Goal: Transaction & Acquisition: Purchase product/service

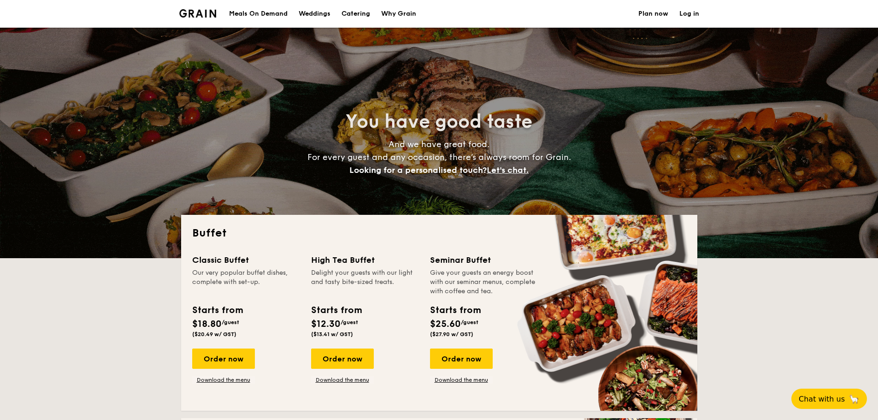
select select
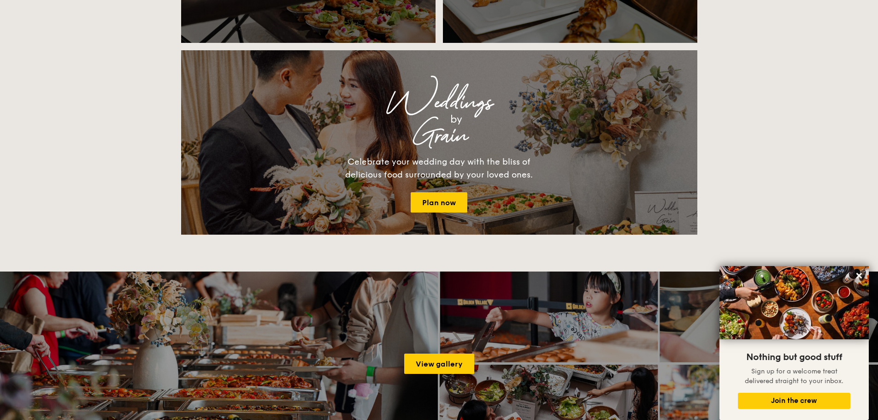
scroll to position [1106, 0]
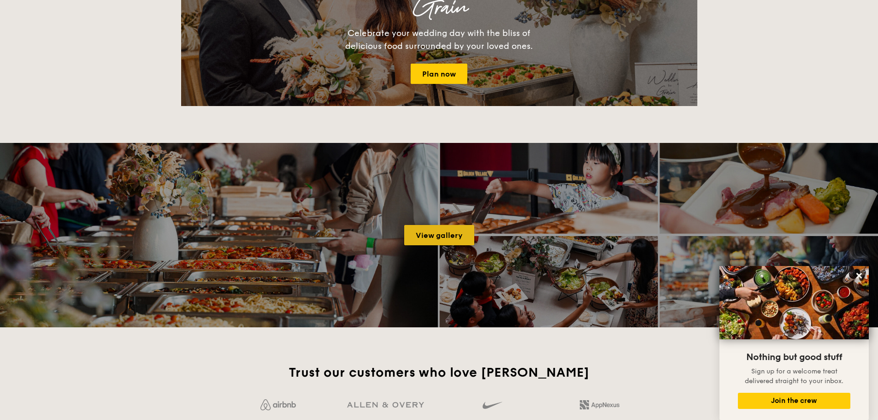
click at [423, 233] on link "View gallery" at bounding box center [439, 235] width 70 height 20
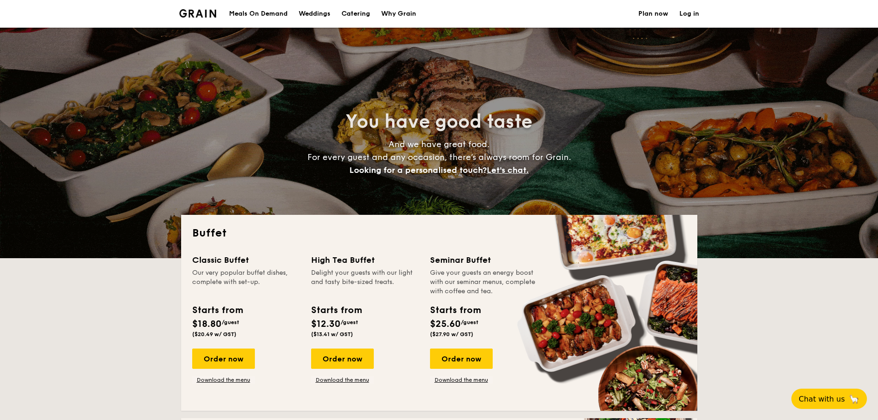
select select
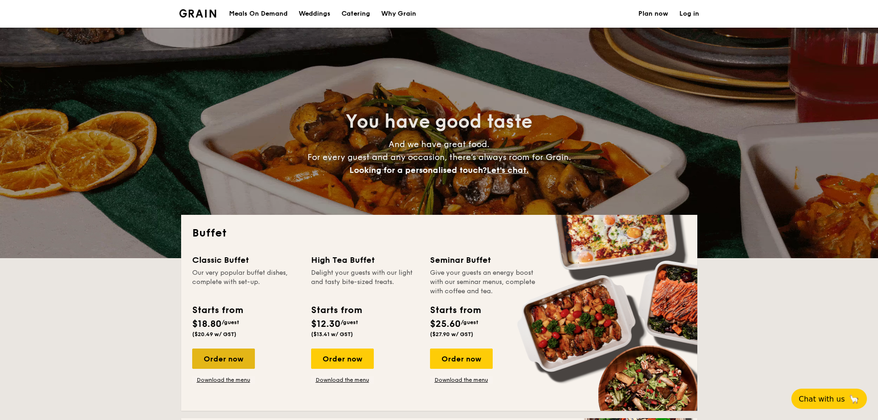
click at [197, 359] on div "Order now" at bounding box center [223, 359] width 63 height 20
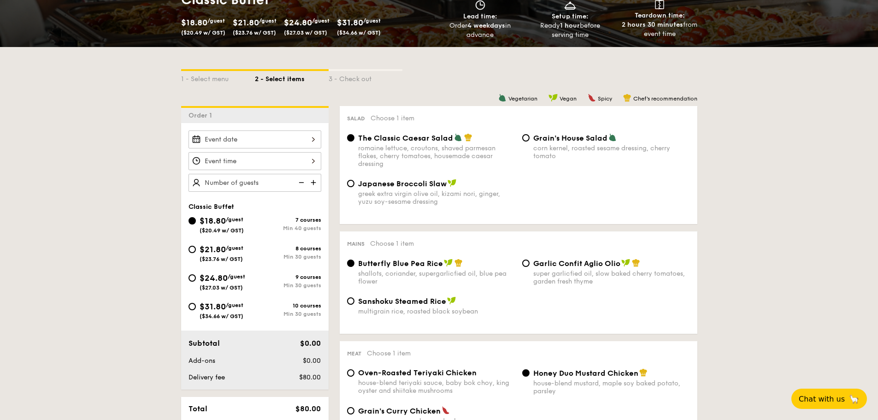
scroll to position [138, 0]
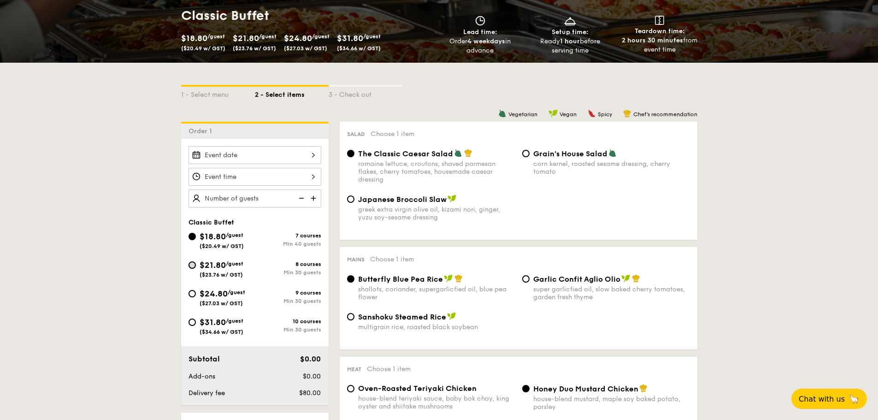
click at [189, 266] on input "$21.80 /guest ($23.76 w/ GST) 8 courses Min 30 guests" at bounding box center [192, 264] width 7 height 7
radio input "true"
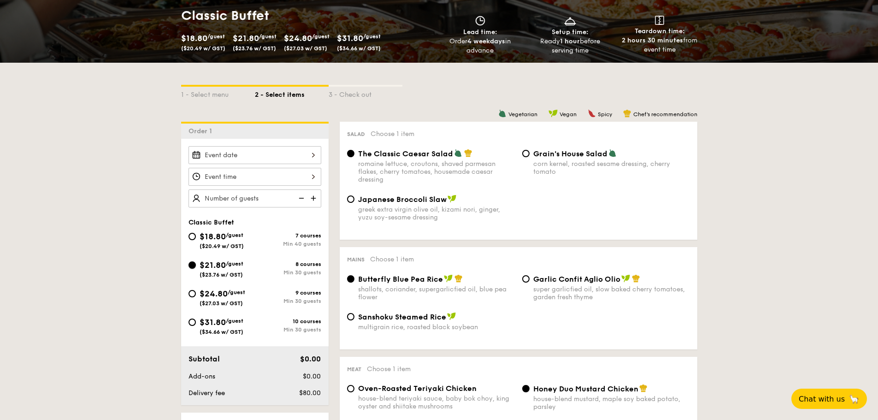
radio input "true"
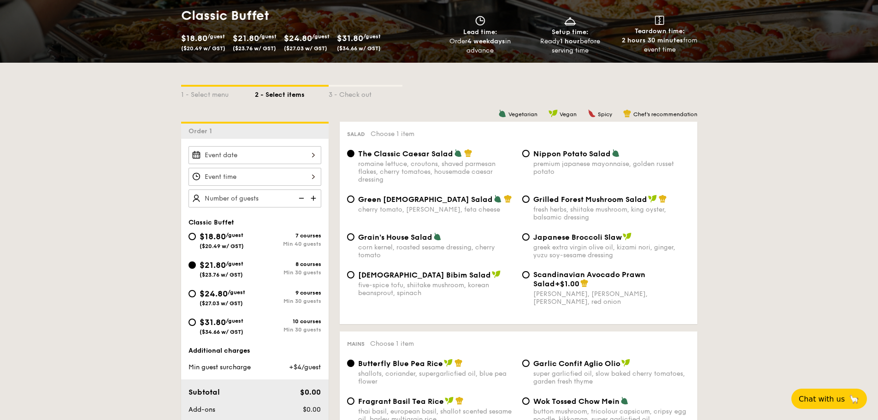
click at [307, 294] on div "9 courses" at bounding box center [288, 292] width 66 height 6
click at [196, 294] on input "$24.80 /guest ($27.03 w/ GST) 9 courses Min 30 guests" at bounding box center [192, 293] width 7 height 7
radio input "true"
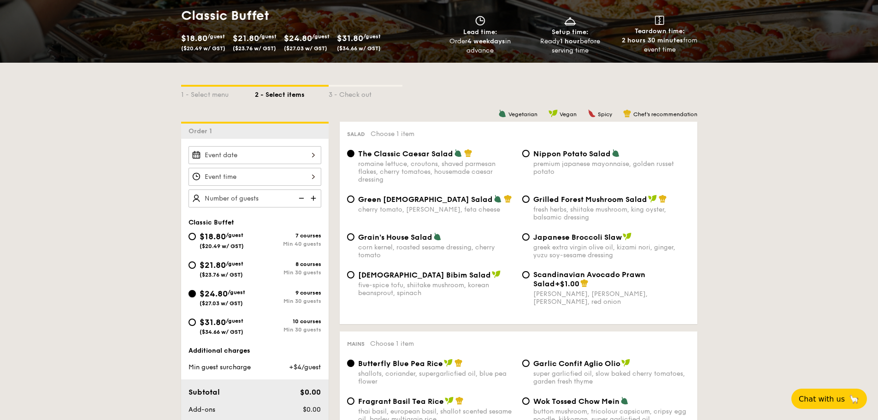
radio input "true"
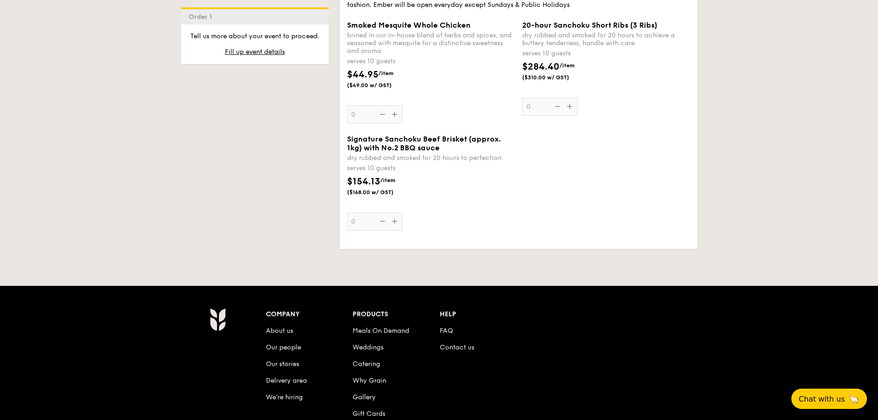
scroll to position [2339, 0]
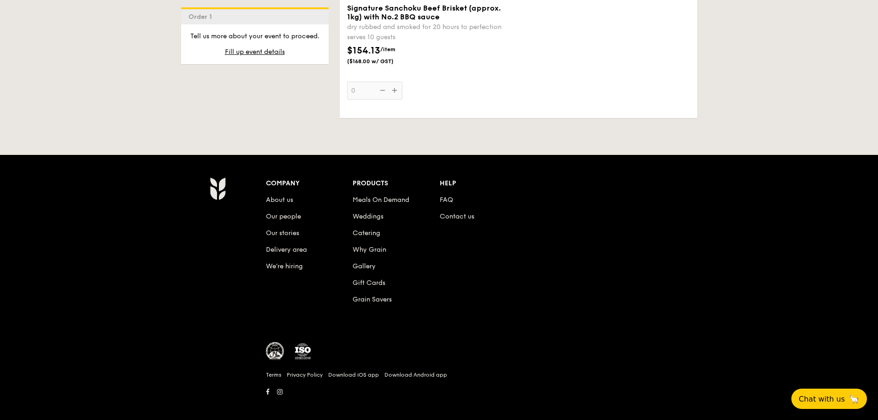
click at [360, 240] on li "Why Grain" at bounding box center [396, 248] width 87 height 17
click at [360, 229] on link "Catering" at bounding box center [367, 233] width 28 height 8
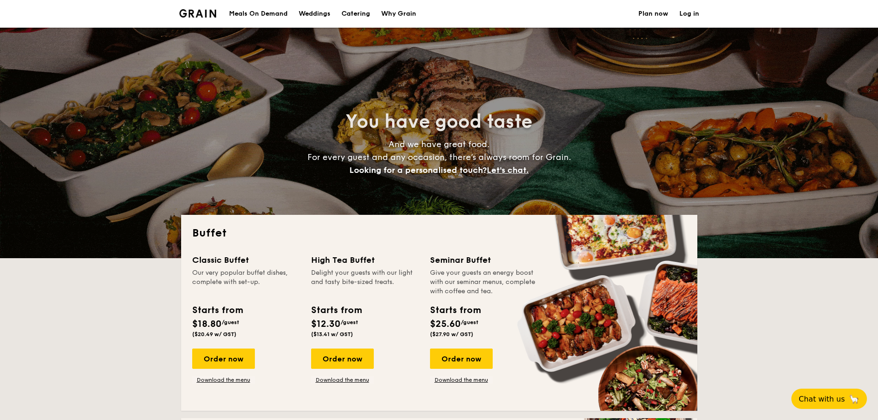
select select
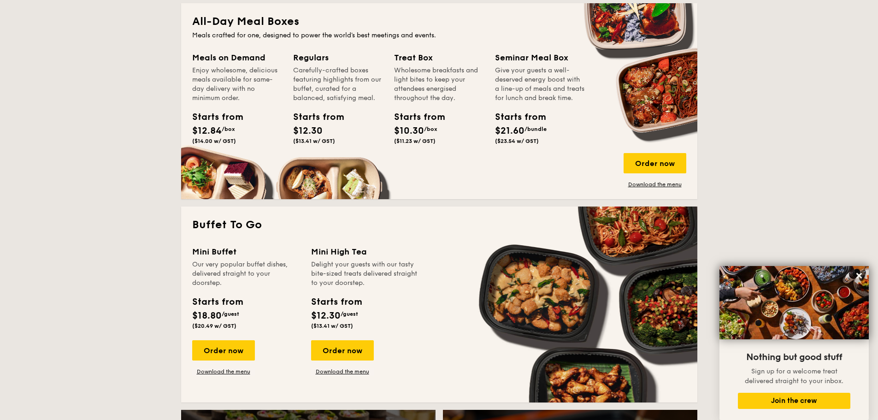
scroll to position [553, 0]
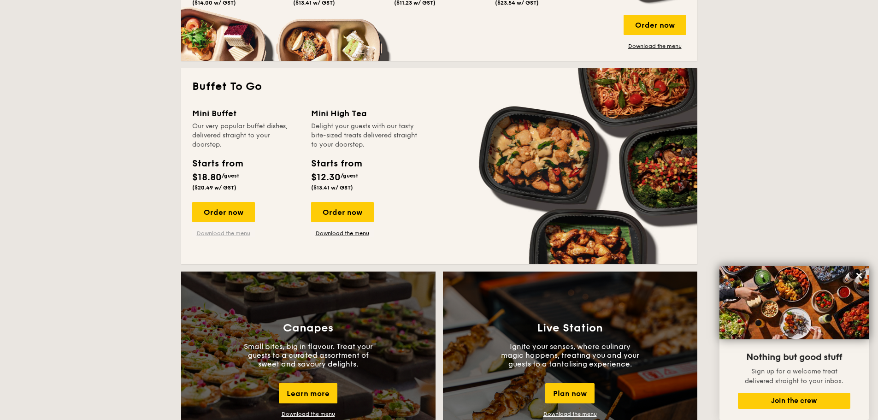
click at [217, 233] on link "Download the menu" at bounding box center [223, 233] width 63 height 7
